Goal: Transaction & Acquisition: Purchase product/service

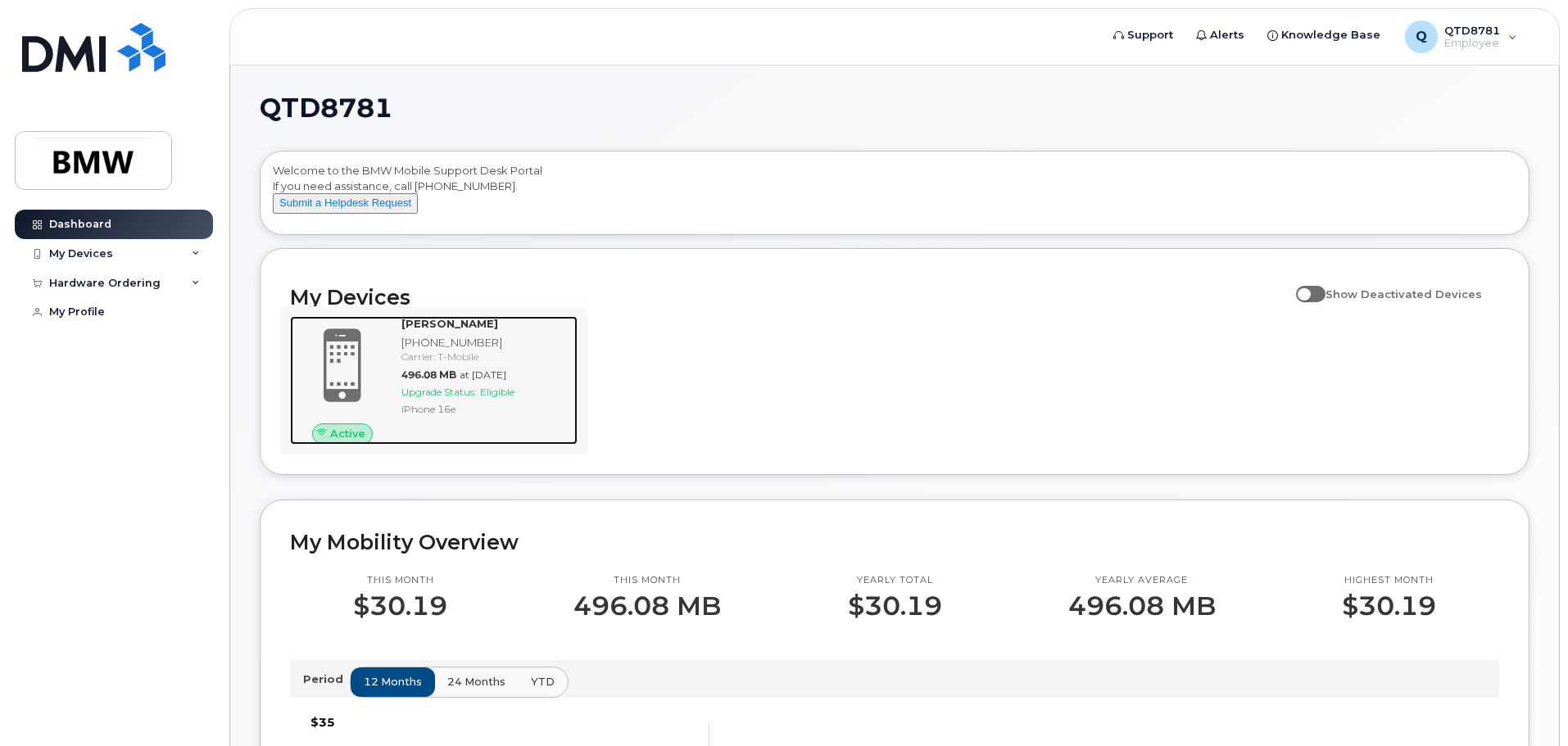
click at [358, 389] on span at bounding box center [342, 365] width 79 height 82
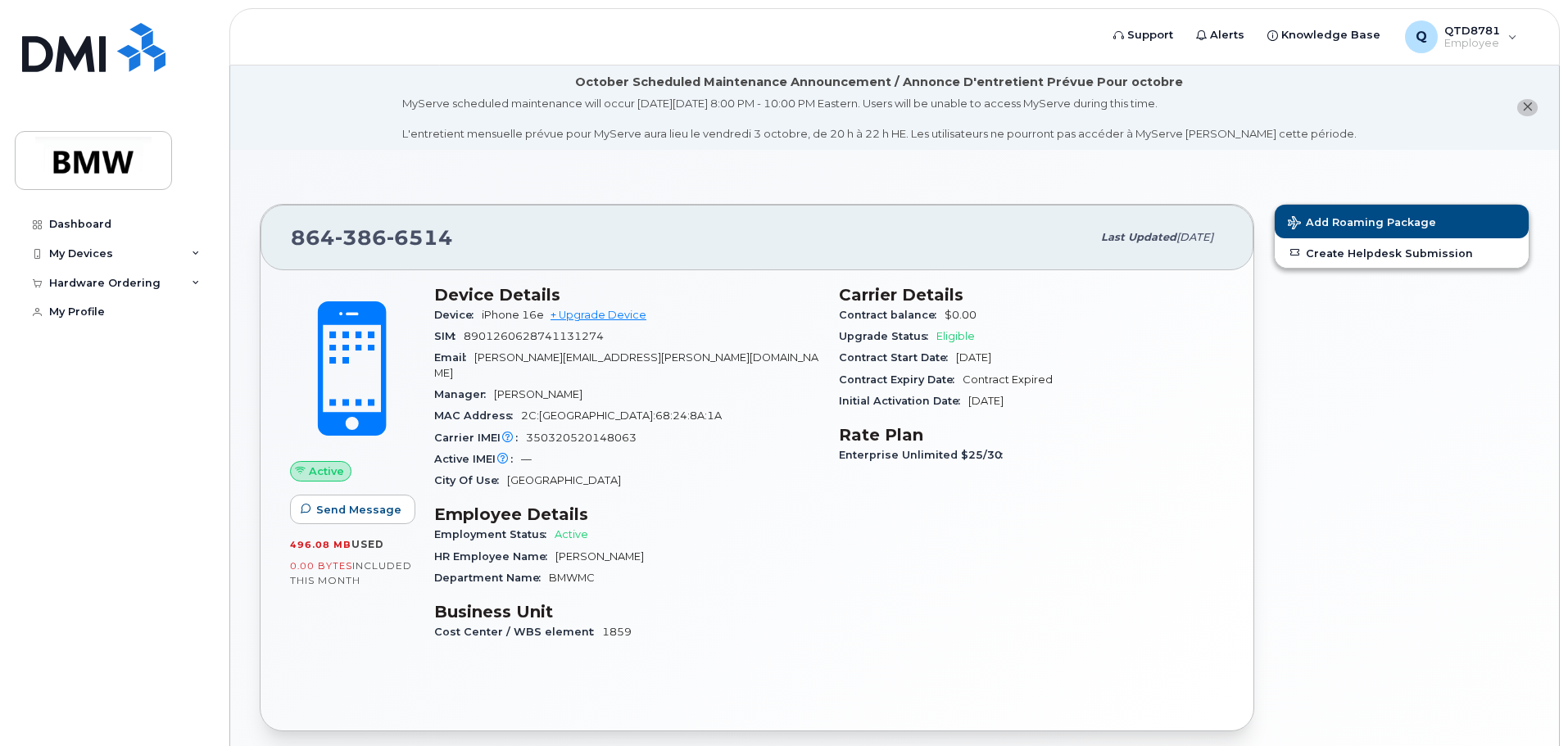
click at [353, 424] on span at bounding box center [351, 368] width 144 height 151
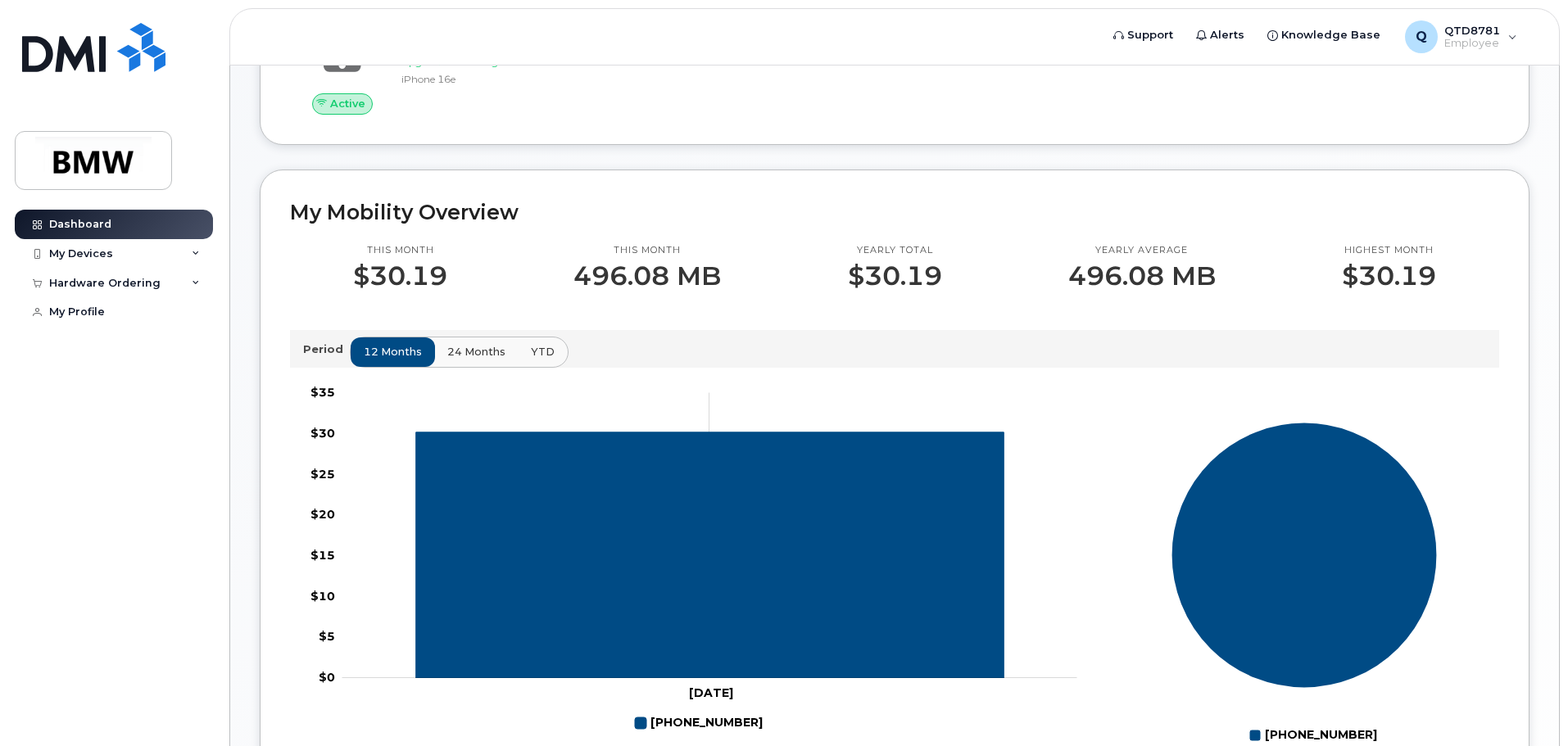
scroll to position [410, 0]
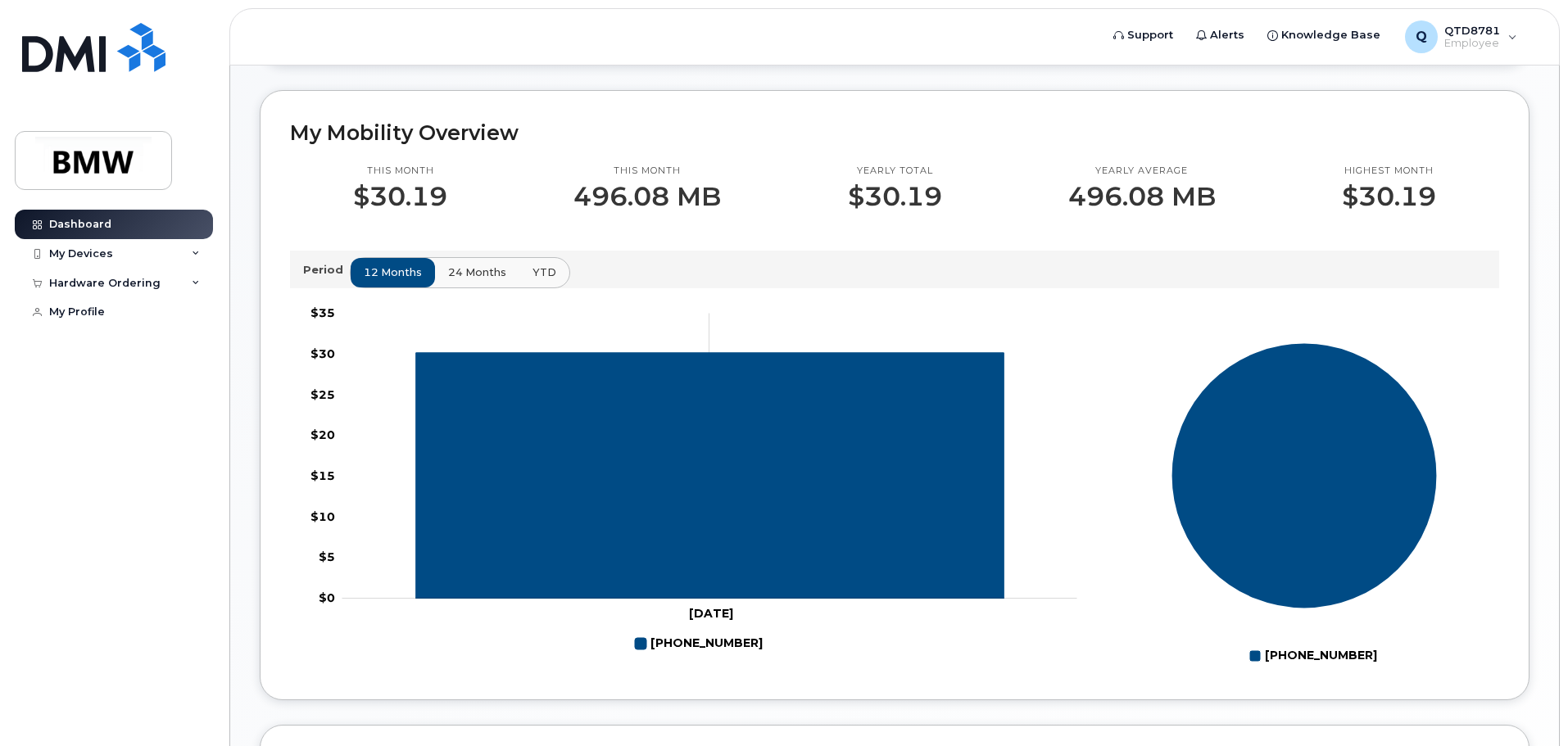
click at [454, 280] on span "24 months" at bounding box center [477, 272] width 58 height 16
click at [539, 280] on span "YTD" at bounding box center [543, 272] width 24 height 16
click at [392, 280] on span "12 months" at bounding box center [393, 272] width 58 height 16
click at [149, 250] on div "My Devices" at bounding box center [114, 254] width 198 height 30
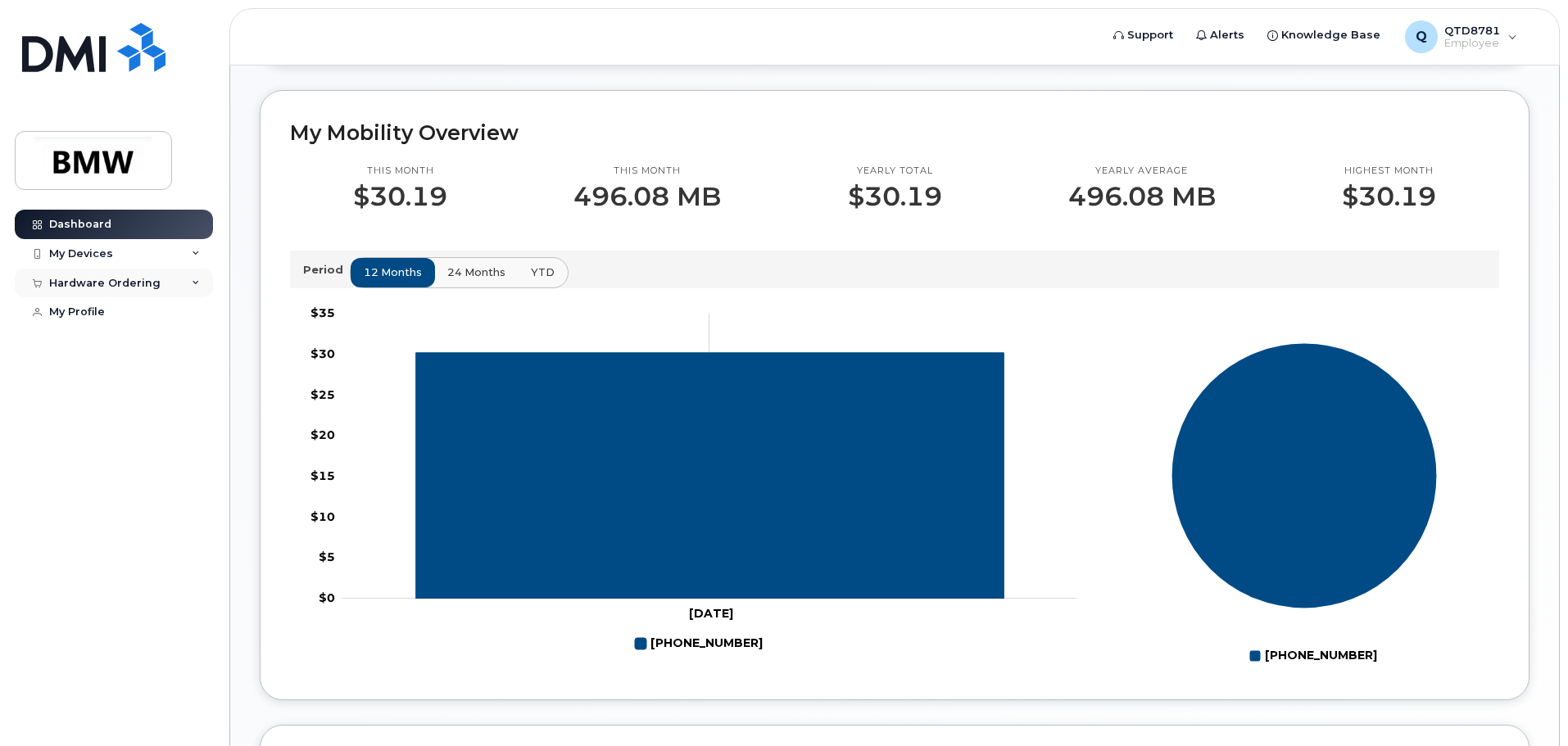
click at [141, 290] on div "Hardware Ordering" at bounding box center [114, 284] width 198 height 30
click at [119, 347] on link "New Order" at bounding box center [128, 344] width 170 height 32
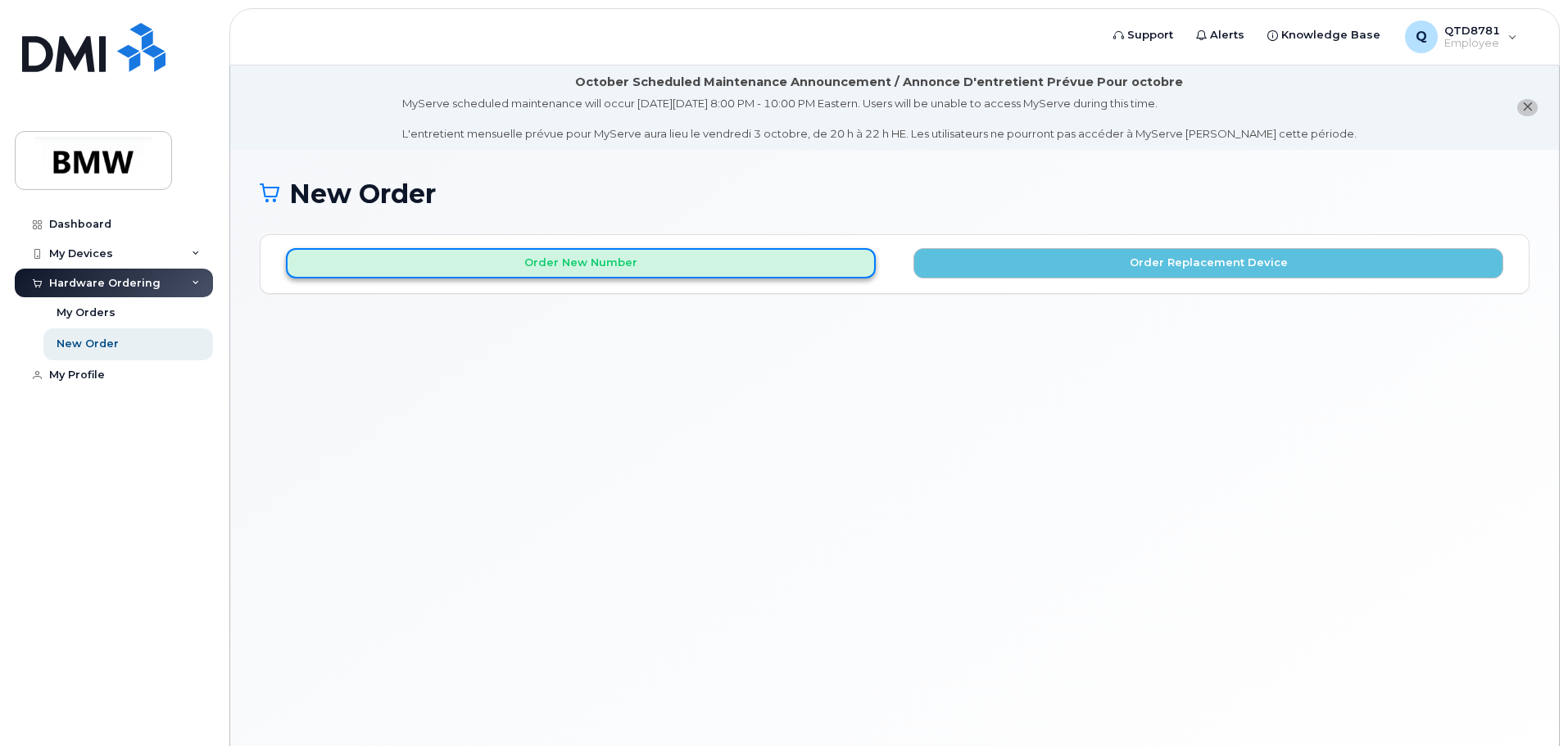
click at [712, 256] on button "Order New Number" at bounding box center [580, 263] width 590 height 31
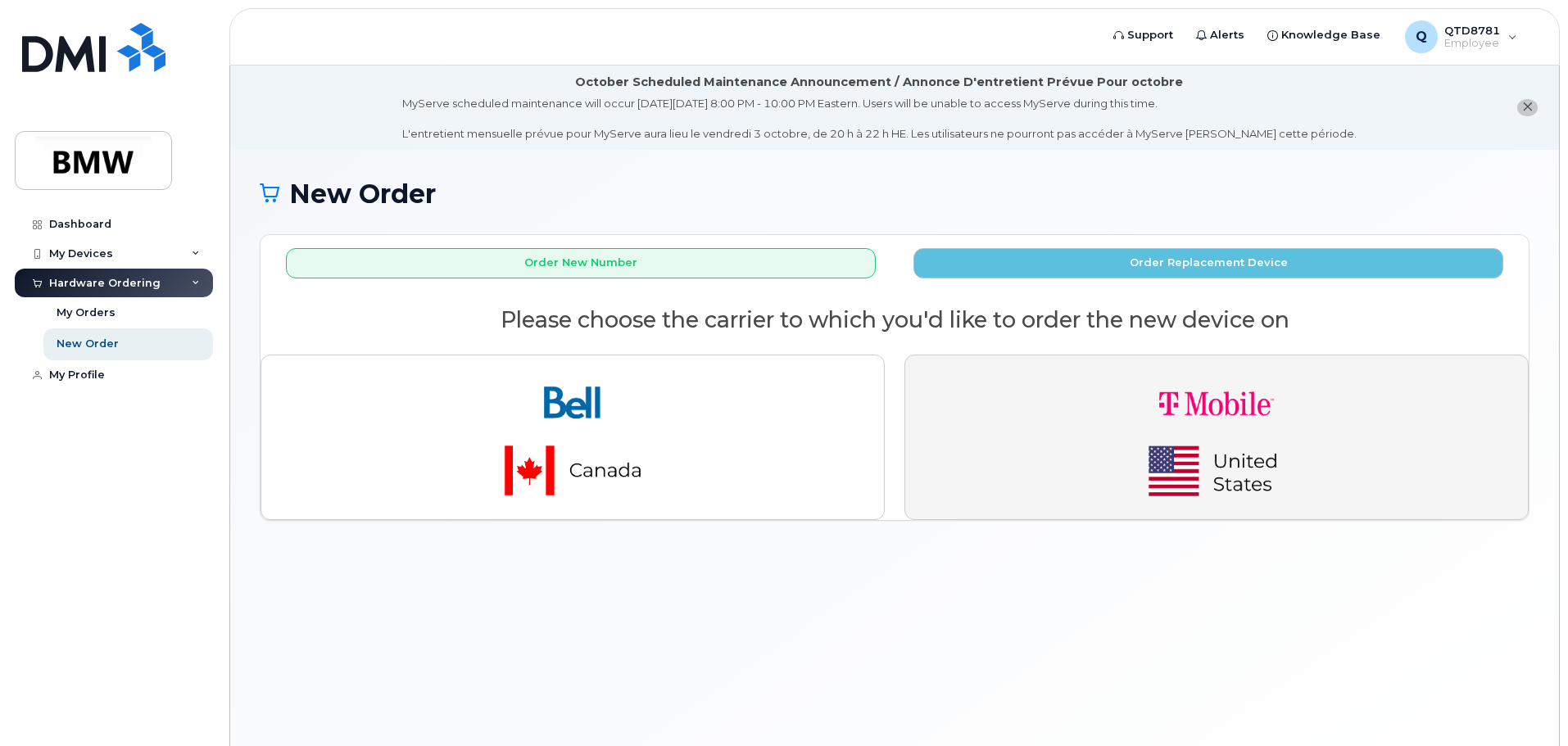
click at [1357, 478] on button "button" at bounding box center [1216, 436] width 624 height 165
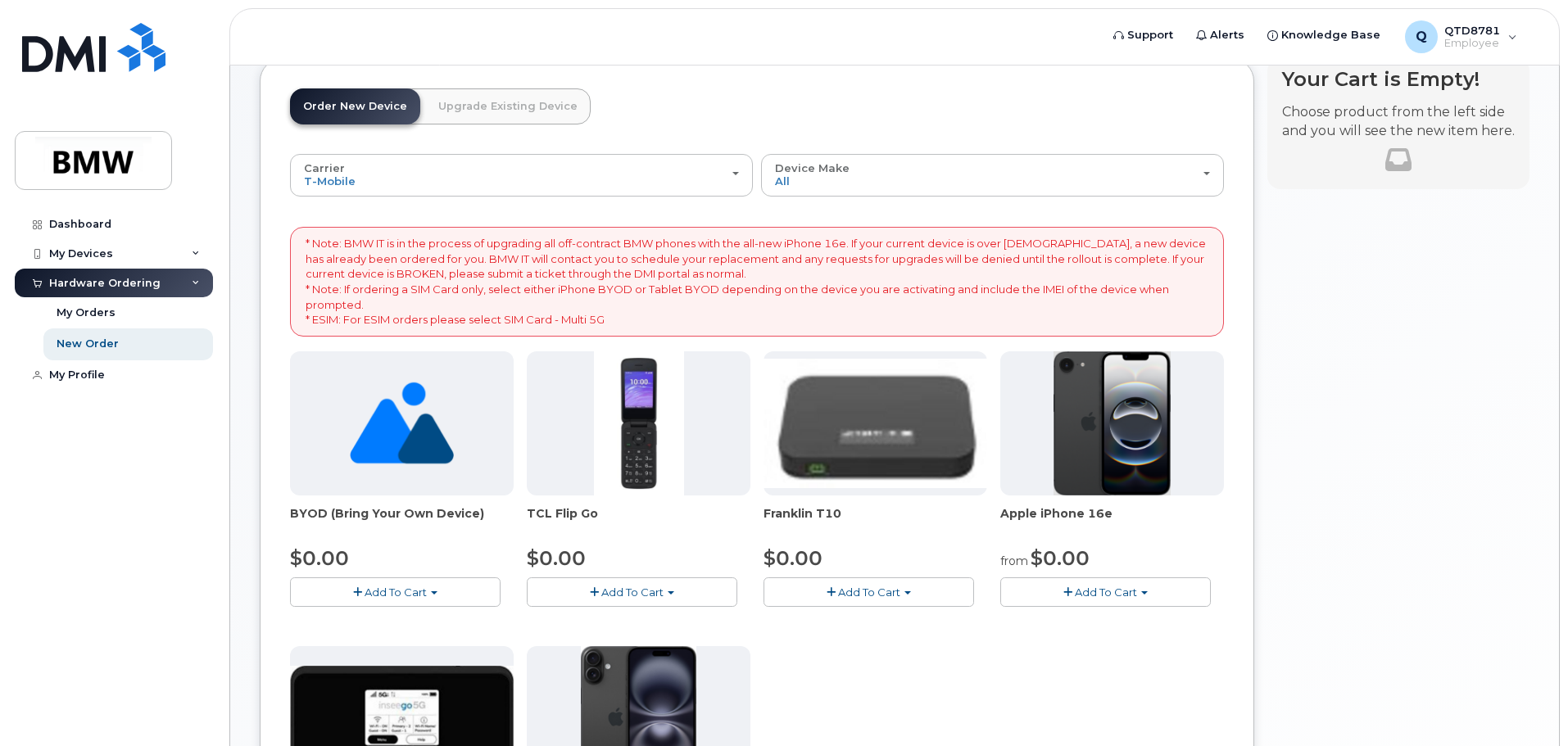
scroll to position [164, 0]
